Goal: Task Accomplishment & Management: Complete application form

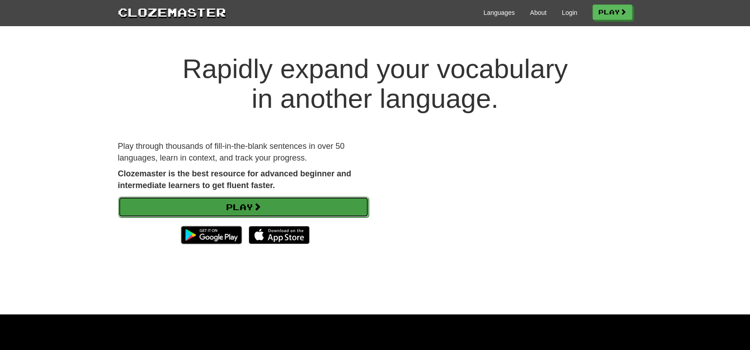
click at [271, 201] on link "Play" at bounding box center [243, 207] width 250 height 21
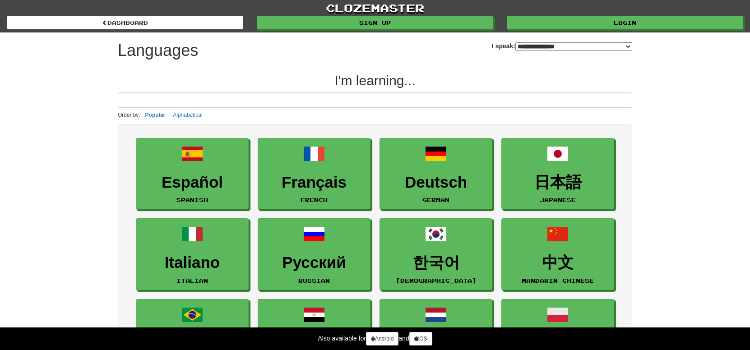
select select "*******"
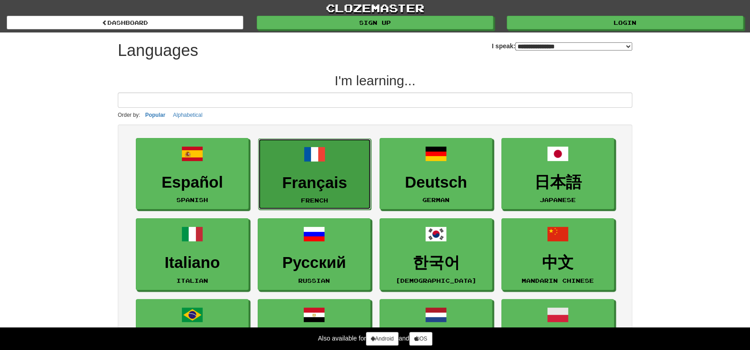
click at [327, 166] on link "Français French" at bounding box center [314, 175] width 113 height 72
